Goal: Task Accomplishment & Management: Use online tool/utility

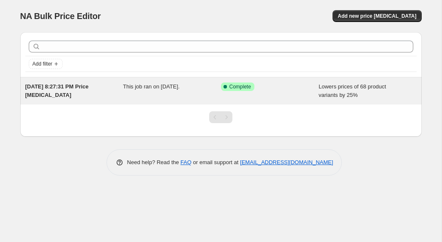
click at [163, 95] on div "This job ran on [DATE]." at bounding box center [172, 90] width 98 height 17
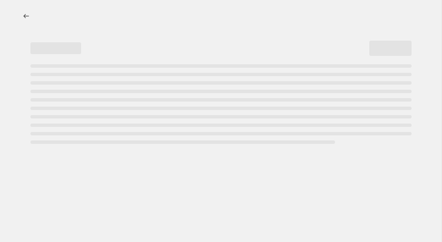
select select "percentage"
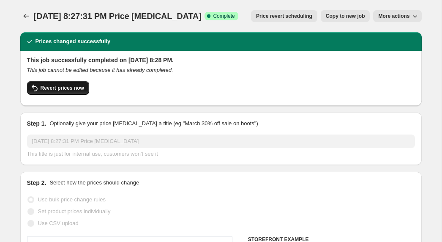
click at [63, 84] on button "Revert prices now" at bounding box center [58, 88] width 62 height 14
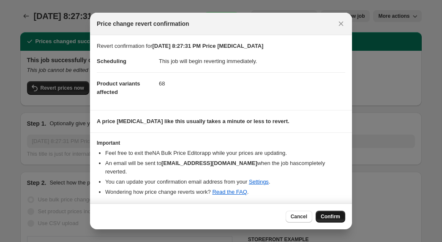
click at [335, 213] on span "Confirm" at bounding box center [330, 216] width 19 height 7
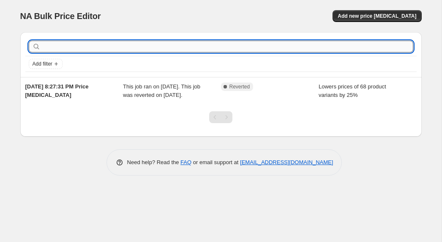
click at [98, 42] on input "text" at bounding box center [227, 47] width 371 height 12
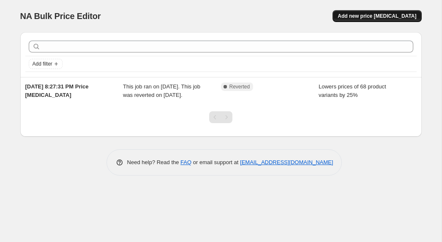
click at [400, 12] on button "Add new price change job" at bounding box center [376, 16] width 89 height 12
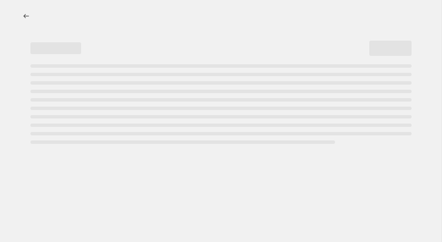
select select "percentage"
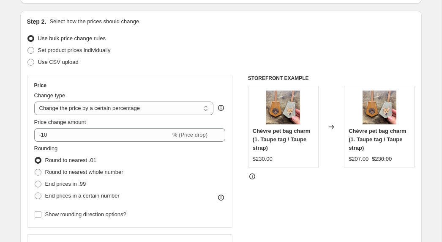
scroll to position [83, 0]
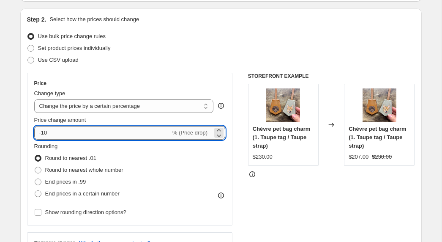
click at [74, 137] on input "-10" at bounding box center [102, 133] width 136 height 14
type input "-1"
type input "-25"
click at [158, 158] on div "Rounding Round to nearest .01 Round to nearest whole number End prices in .99 E…" at bounding box center [129, 170] width 191 height 57
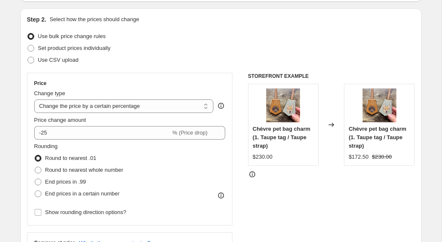
click at [291, 209] on div "STOREFRONT EXAMPLE Chèvre pet bag charm (1. Taupe tag / Taupe strap) $230.00 Ch…" at bounding box center [331, 176] width 167 height 207
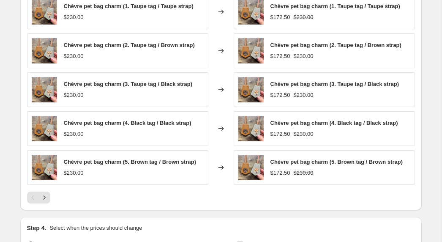
scroll to position [506, 0]
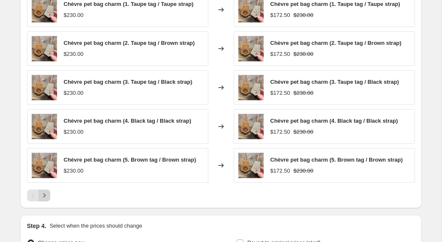
click at [46, 193] on icon "Next" at bounding box center [44, 195] width 8 height 8
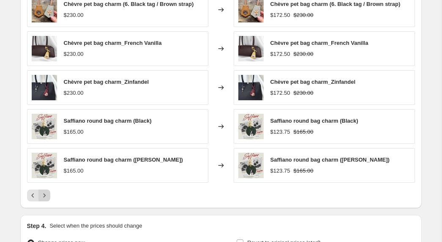
click at [46, 193] on icon "Next" at bounding box center [44, 195] width 8 height 8
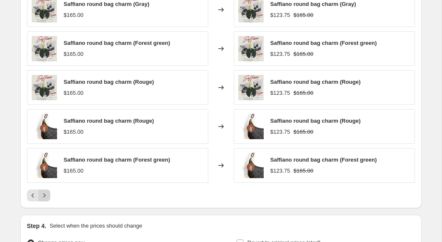
click at [46, 193] on icon "Next" at bounding box center [44, 195] width 8 height 8
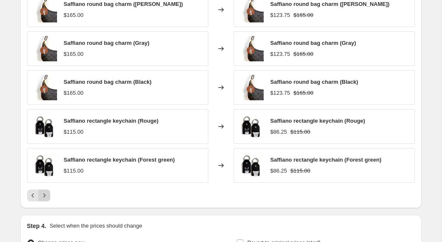
click at [46, 193] on icon "Next" at bounding box center [44, 195] width 8 height 8
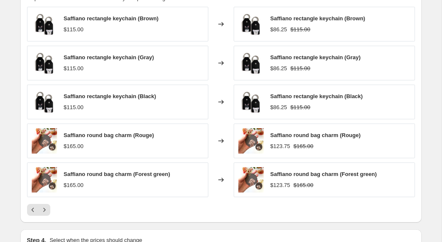
scroll to position [493, 0]
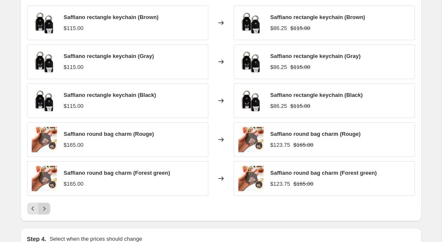
click at [45, 208] on icon "Next" at bounding box center [44, 208] width 8 height 8
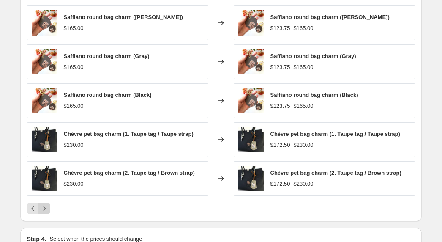
click at [45, 208] on icon "Next" at bounding box center [44, 208] width 2 height 4
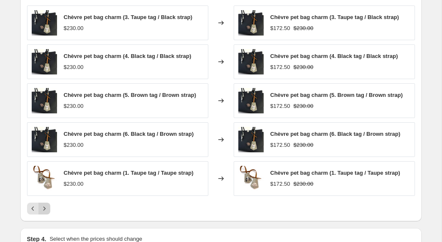
click at [45, 209] on icon "Next" at bounding box center [44, 208] width 8 height 8
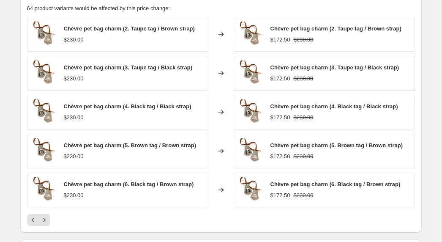
scroll to position [603, 0]
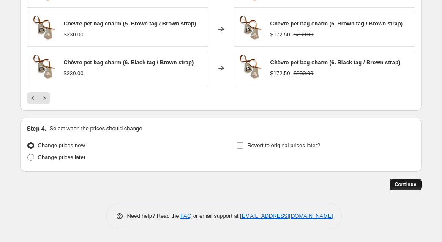
click at [398, 183] on span "Continue" at bounding box center [406, 184] width 22 height 7
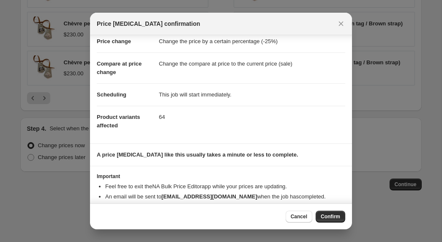
scroll to position [36, 0]
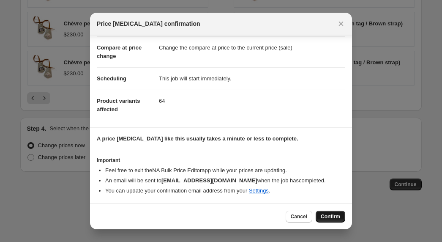
click at [330, 219] on span "Confirm" at bounding box center [330, 216] width 19 height 7
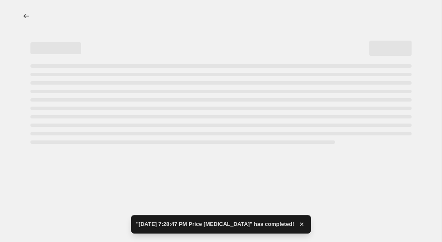
select select "percentage"
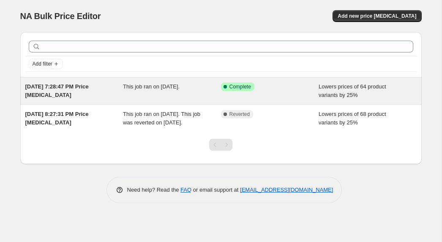
click at [141, 86] on span "This job ran on September 26, 2025." at bounding box center [151, 86] width 57 height 6
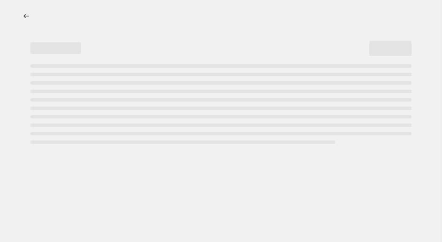
select select "percentage"
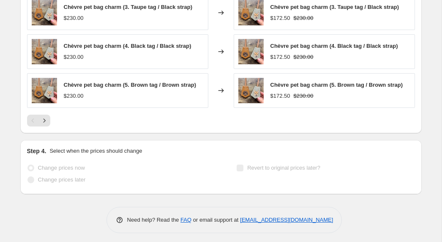
scroll to position [664, 0]
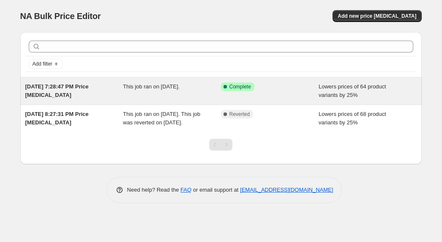
click at [154, 94] on div "This job ran on September 26, 2025." at bounding box center [172, 90] width 98 height 17
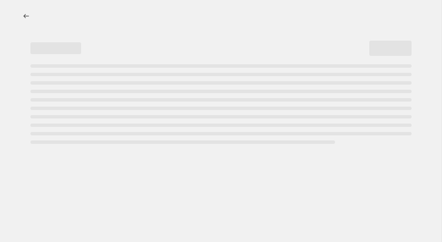
select select "percentage"
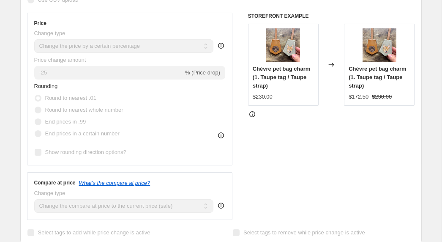
scroll to position [341, 0]
